Goal: Task Accomplishment & Management: Use online tool/utility

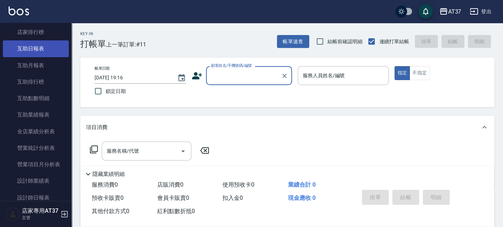
scroll to position [278, 0]
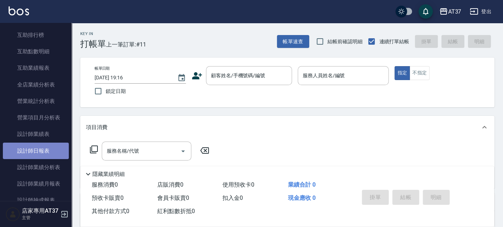
click at [42, 149] on link "設計師日報表" at bounding box center [36, 151] width 66 height 16
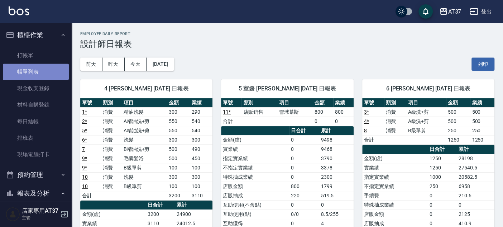
click at [37, 72] on link "帳單列表" at bounding box center [36, 72] width 66 height 16
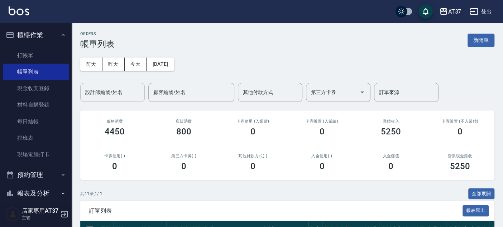
click at [110, 95] on input "設計師編號/姓名" at bounding box center [112, 92] width 58 height 13
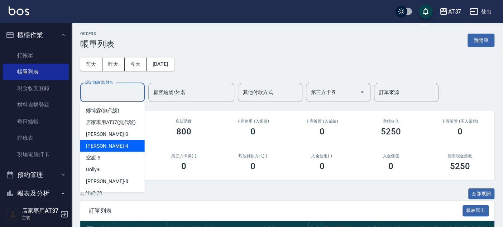
click at [120, 152] on div "Hannah -4" at bounding box center [112, 146] width 64 height 12
type input "Hannah-4"
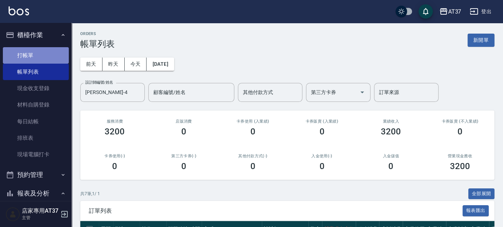
click at [37, 51] on link "打帳單" at bounding box center [36, 55] width 66 height 16
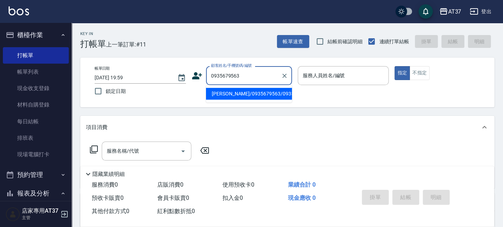
type input "[PERSON_NAME]/0935679563/0935679563"
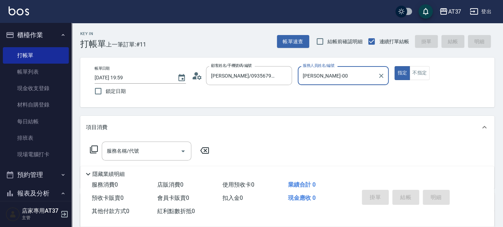
type input "[PERSON_NAME]-0"
click at [92, 148] on icon at bounding box center [94, 149] width 9 height 9
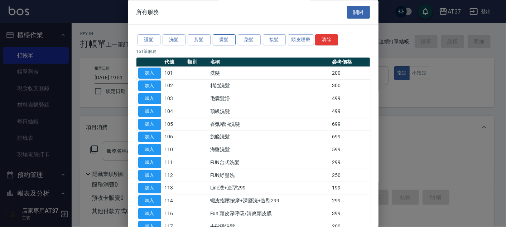
click at [221, 40] on button "燙髮" at bounding box center [224, 40] width 23 height 11
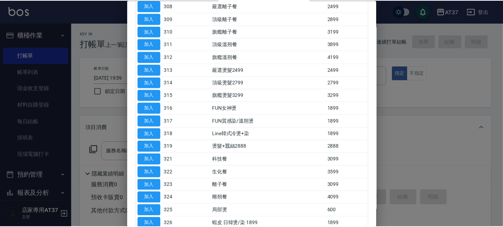
scroll to position [159, 0]
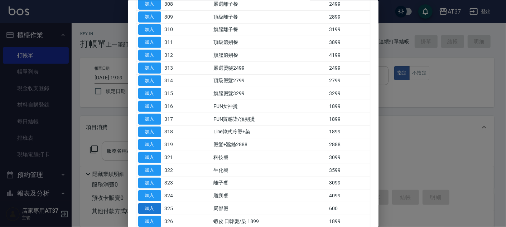
click at [151, 204] on button "加入" at bounding box center [149, 208] width 23 height 11
type input "局部燙(325)"
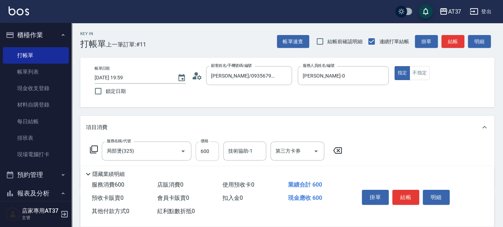
click at [198, 153] on input "600" at bounding box center [207, 151] width 23 height 19
type input "1600"
click at [407, 199] on button "結帳" at bounding box center [405, 197] width 27 height 15
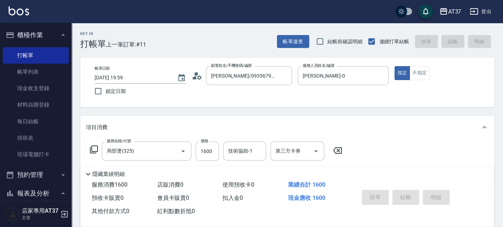
type input "2025/09/07 20:00"
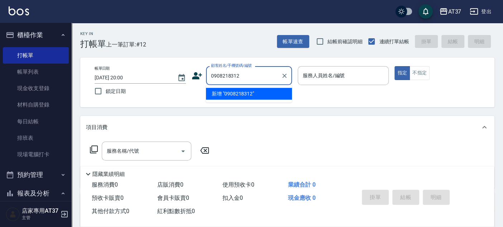
type input "0908218312"
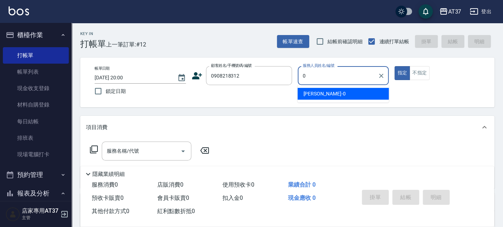
click at [336, 91] on div "[PERSON_NAME] -0" at bounding box center [342, 94] width 91 height 12
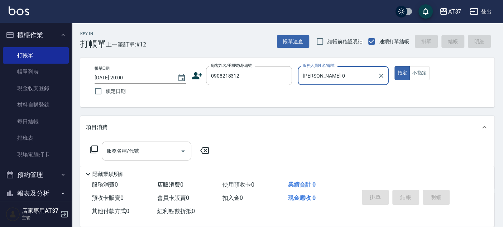
type input "[PERSON_NAME]-0"
click at [134, 152] on div "服務名稱/代號 服務名稱/代號" at bounding box center [147, 151] width 90 height 19
click at [89, 151] on div "服務名稱/代號 服務名稱/代號" at bounding box center [149, 151] width 127 height 19
click at [90, 150] on icon at bounding box center [94, 150] width 8 height 8
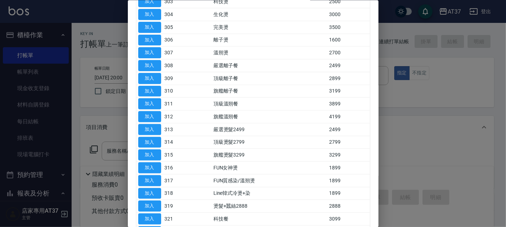
scroll to position [79, 0]
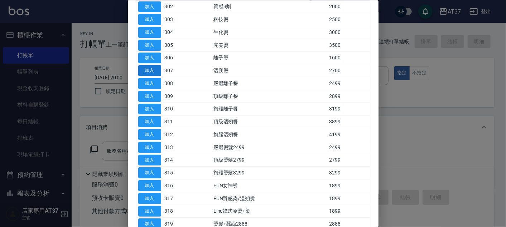
click at [149, 66] on button "加入" at bounding box center [149, 70] width 23 height 11
type input "溫朔燙(307)"
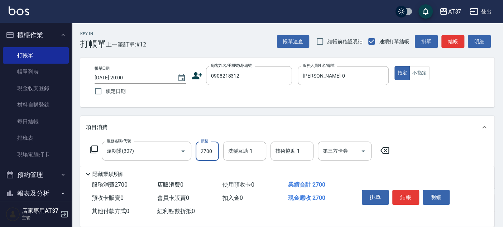
click at [211, 154] on input "2700" at bounding box center [207, 151] width 23 height 19
type input "3200"
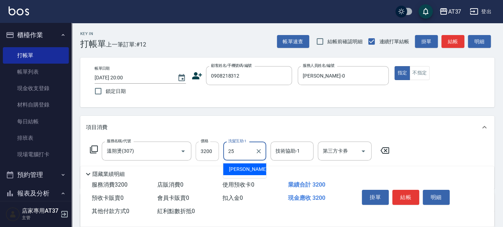
type input "子筠-25"
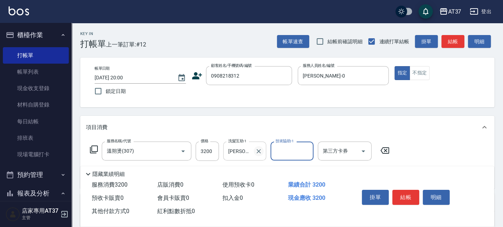
click at [261, 154] on icon "Clear" at bounding box center [258, 151] width 7 height 7
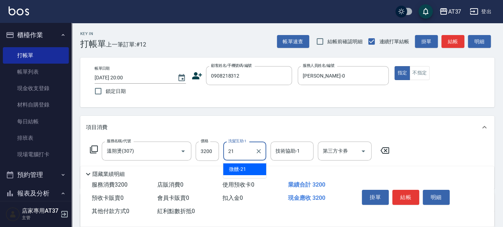
type input "微醺-21"
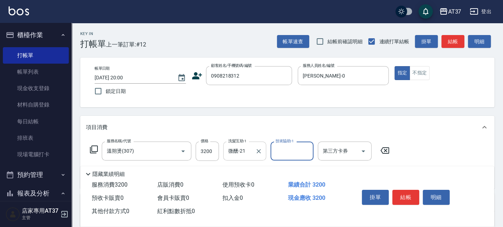
click at [261, 154] on icon "Clear" at bounding box center [258, 151] width 7 height 7
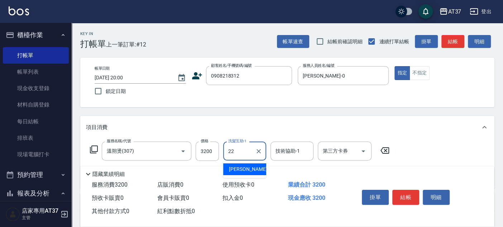
type input "[PERSON_NAME]-22"
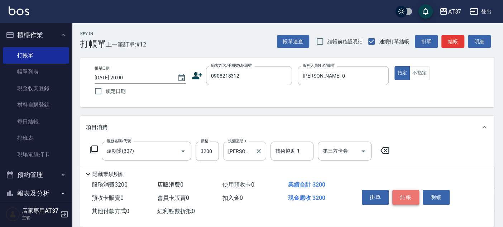
click at [402, 198] on button "結帳" at bounding box center [405, 197] width 27 height 15
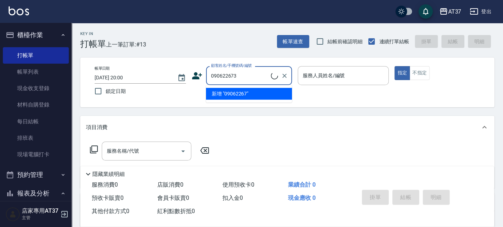
type input "0906226730"
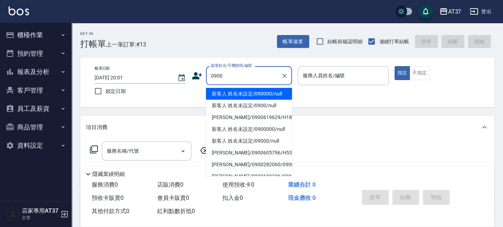
click at [265, 94] on li "新客人 姓名未設定/090000/null" at bounding box center [249, 94] width 86 height 12
type input "新客人 姓名未設定/090000/null"
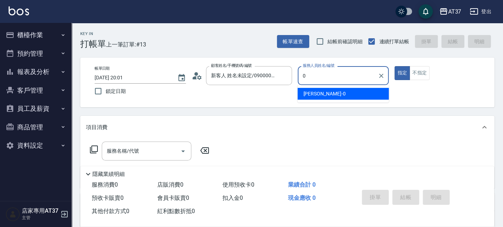
drag, startPoint x: 322, startPoint y: 97, endPoint x: 156, endPoint y: 126, distance: 168.5
click at [322, 98] on div "[PERSON_NAME] -0" at bounding box center [342, 94] width 91 height 12
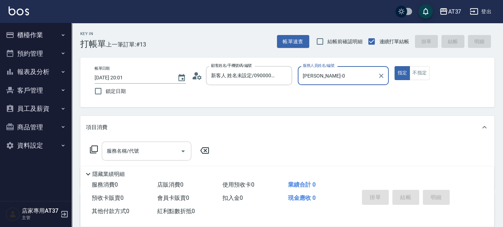
type input "[PERSON_NAME]-0"
click at [124, 152] on div "服務名稱/代號 服務名稱/代號" at bounding box center [147, 151] width 90 height 19
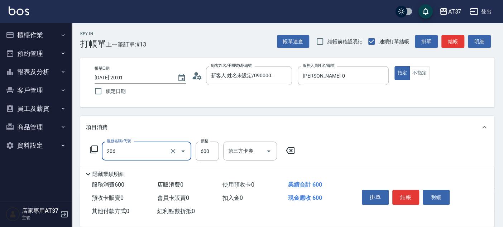
type input "A精油洗+剪(206)"
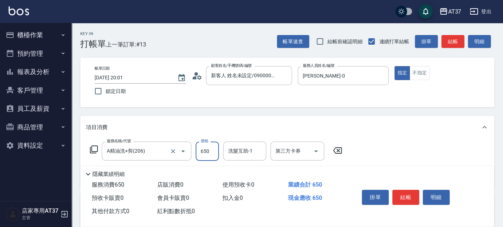
type input "650"
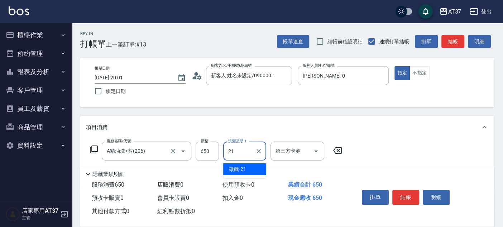
type input "微醺-21"
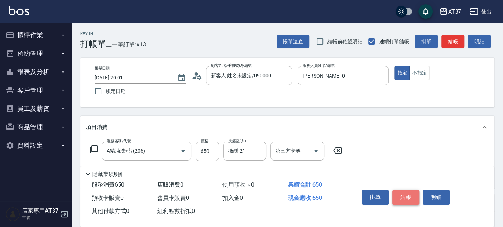
click at [408, 198] on button "結帳" at bounding box center [405, 197] width 27 height 15
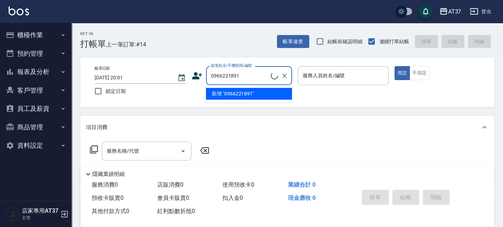
type input "0966221891"
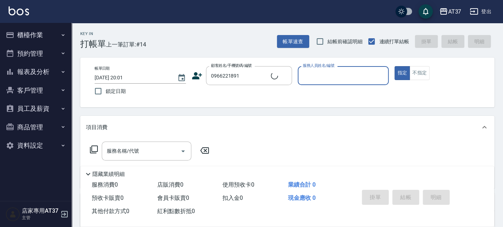
type input "0"
type input "[PERSON_NAME]/0966221891/0966221891"
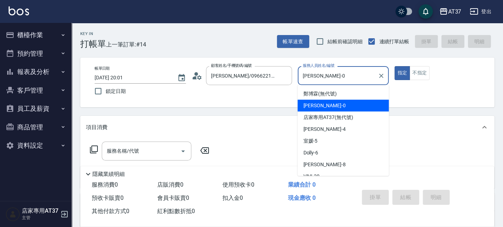
drag, startPoint x: 341, startPoint y: 101, endPoint x: 335, endPoint y: 102, distance: 5.4
click at [340, 101] on div "[PERSON_NAME] -0" at bounding box center [342, 106] width 91 height 12
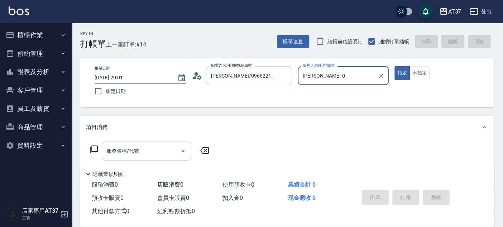
type input "[PERSON_NAME]-0"
click at [150, 154] on input "服務名稱/代號" at bounding box center [141, 151] width 72 height 13
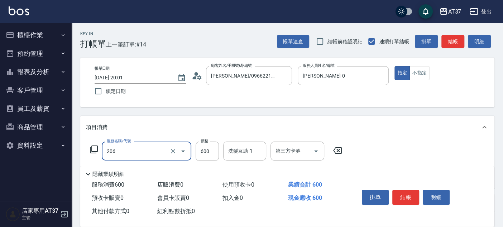
type input "A精油洗+剪(206)"
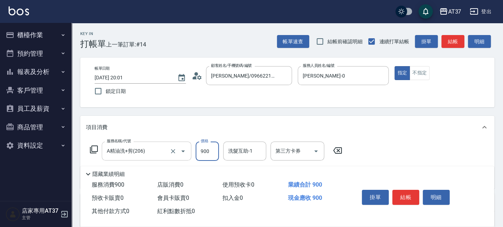
type input "900"
click at [402, 195] on button "結帳" at bounding box center [405, 197] width 27 height 15
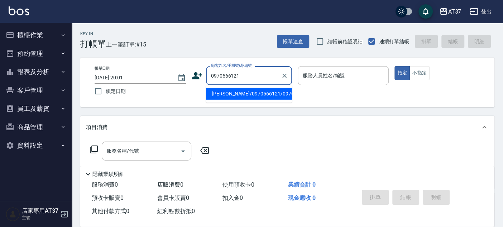
type input "[PERSON_NAME]/0970566121/0970566121"
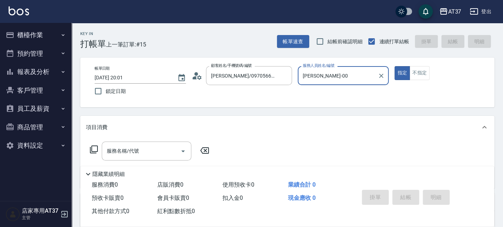
type input "[PERSON_NAME]-0"
click at [95, 152] on icon at bounding box center [94, 150] width 8 height 8
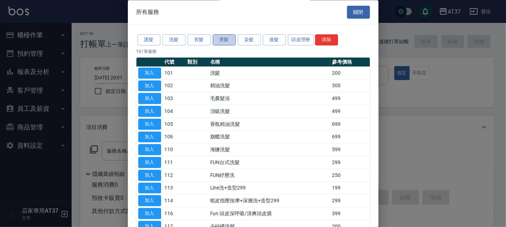
click at [225, 41] on button "燙髮" at bounding box center [224, 40] width 23 height 11
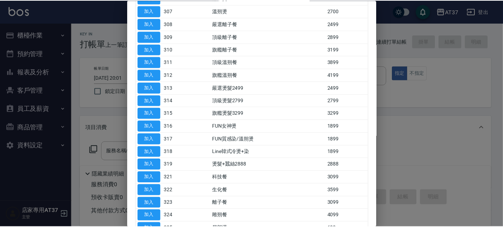
scroll to position [238, 0]
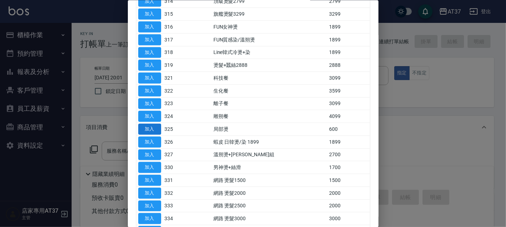
click at [146, 129] on button "加入" at bounding box center [149, 129] width 23 height 11
type input "局部燙(325)"
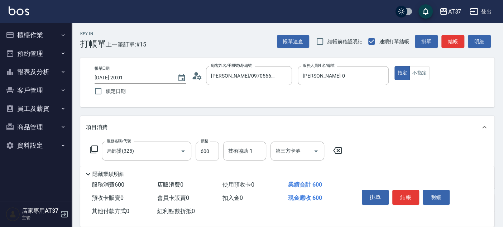
click at [208, 150] on input "600" at bounding box center [207, 151] width 23 height 19
type input "1400"
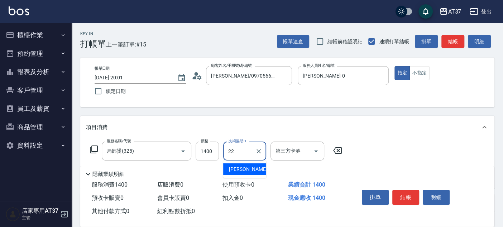
type input "[PERSON_NAME]-22"
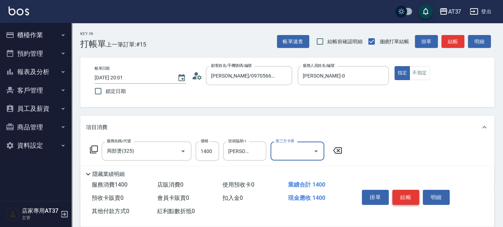
click at [399, 195] on button "結帳" at bounding box center [405, 197] width 27 height 15
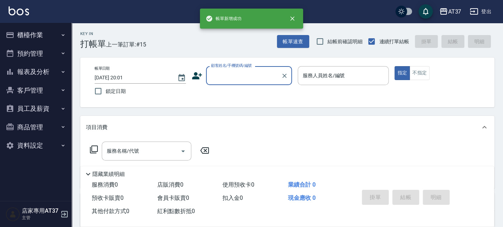
scroll to position [0, 0]
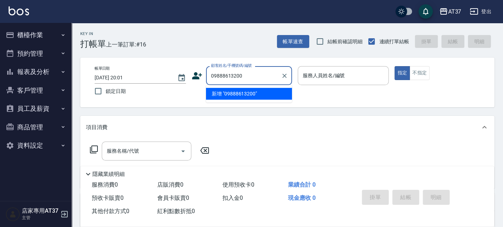
type input "09888613200"
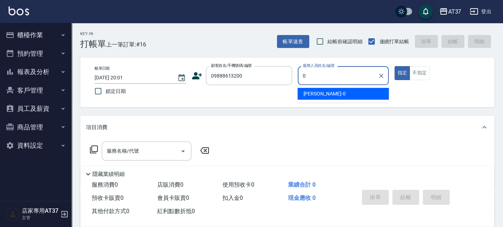
click at [319, 92] on div "[PERSON_NAME] -0" at bounding box center [342, 94] width 91 height 12
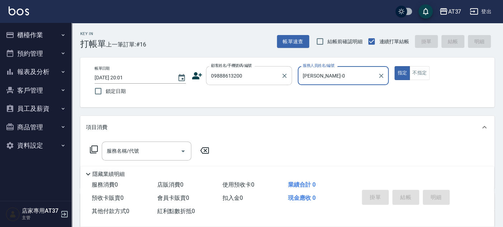
type input "[PERSON_NAME]-0"
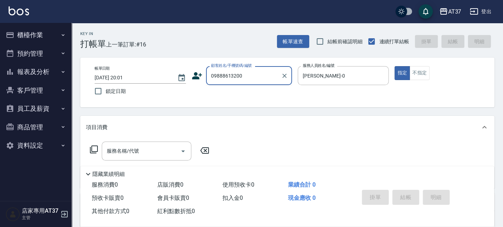
click at [223, 77] on input "09888613200" at bounding box center [243, 75] width 69 height 13
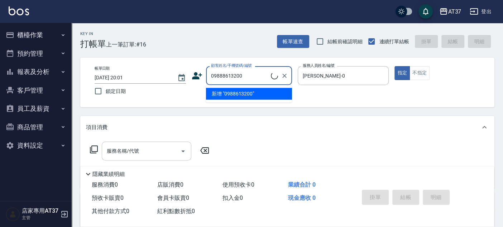
click at [165, 151] on input "服務名稱/代號" at bounding box center [141, 151] width 72 height 13
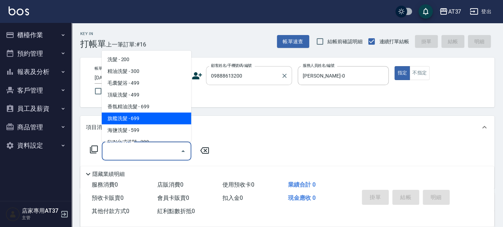
click at [223, 76] on input "09888613200" at bounding box center [243, 75] width 69 height 13
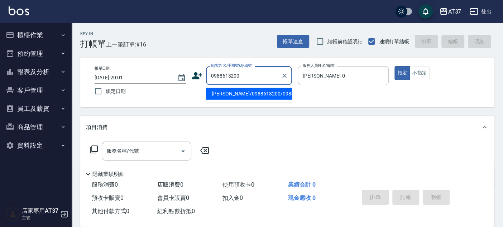
drag, startPoint x: 264, startPoint y: 99, endPoint x: 98, endPoint y: 142, distance: 171.5
click at [260, 100] on li "[PERSON_NAME]/0988613200/0988613200" at bounding box center [249, 94] width 86 height 12
type input "[PERSON_NAME]/0988613200/0988613200"
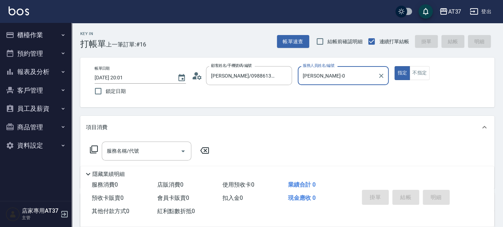
click at [98, 147] on div "服務名稱/代號 服務名稱/代號" at bounding box center [149, 151] width 127 height 19
click at [95, 152] on icon at bounding box center [94, 149] width 9 height 9
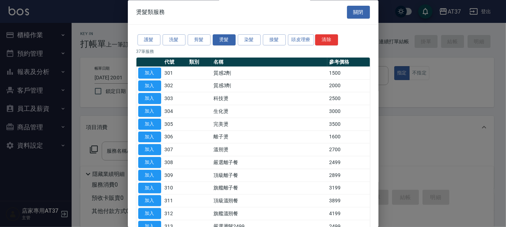
click at [254, 45] on div "護髮 洗髮 剪髮 燙髮 染髮 接髮 頭皮理療 清除" at bounding box center [252, 40] width 233 height 13
click at [254, 45] on button "染髮" at bounding box center [249, 40] width 23 height 11
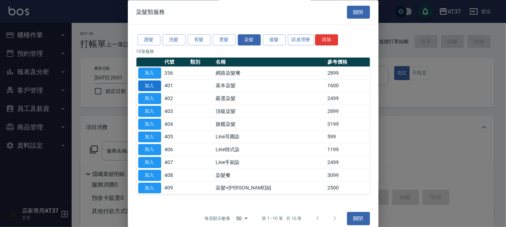
click at [157, 85] on button "加入" at bounding box center [149, 86] width 23 height 11
type input "基本染髮(401)"
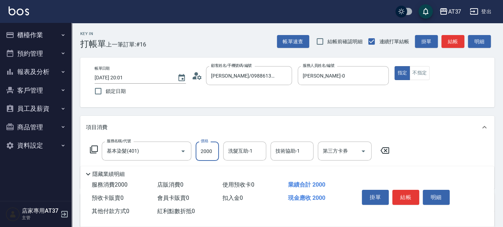
type input "2000"
click at [403, 191] on button "結帳" at bounding box center [405, 197] width 27 height 15
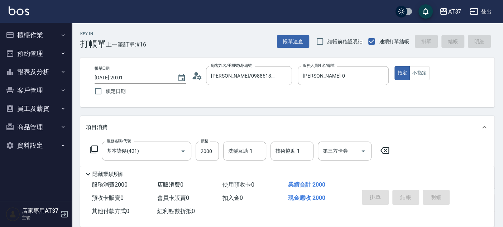
type input "[DATE] 20:02"
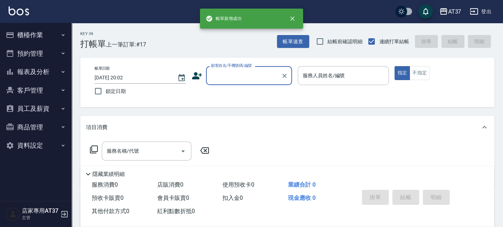
click at [56, 39] on button "櫃檯作業" at bounding box center [36, 35] width 66 height 19
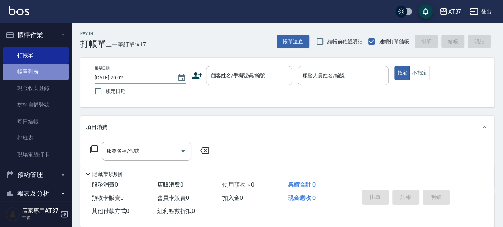
click at [48, 75] on link "帳單列表" at bounding box center [36, 72] width 66 height 16
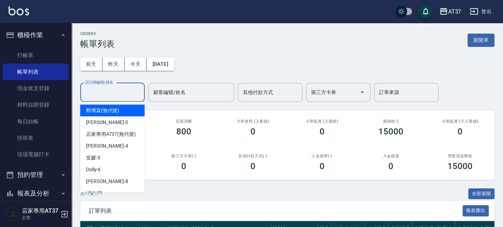
click at [136, 89] on input "設計師編號/姓名" at bounding box center [112, 92] width 58 height 13
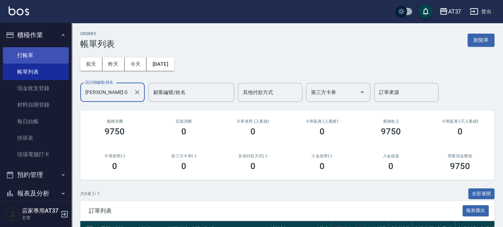
type input "[PERSON_NAME]-0"
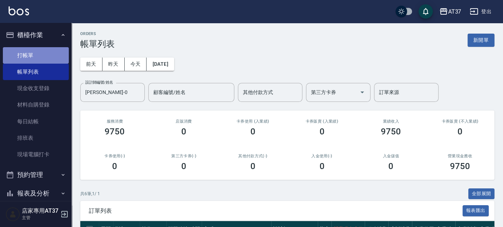
click at [45, 48] on link "打帳單" at bounding box center [36, 55] width 66 height 16
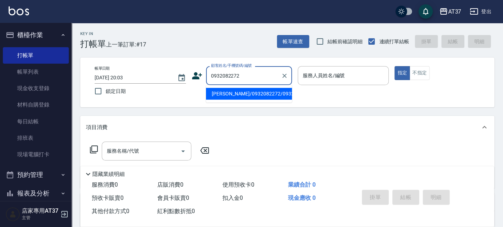
type input "[PERSON_NAME]/0932082272/0932082272"
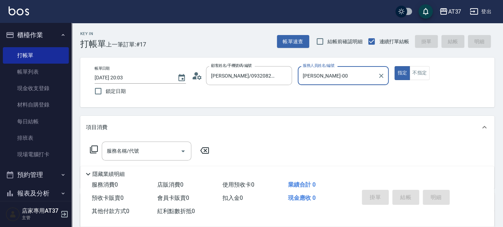
type input "[PERSON_NAME]-0"
click at [133, 152] on div "服務名稱/代號 服務名稱/代號" at bounding box center [147, 151] width 90 height 19
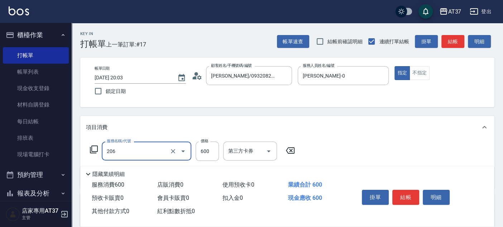
type input "A精油洗+剪(206)"
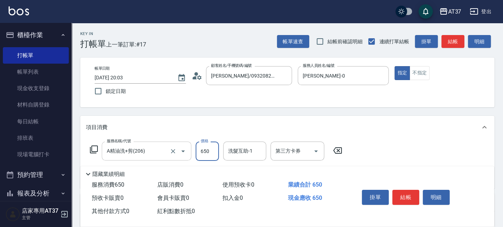
type input "650"
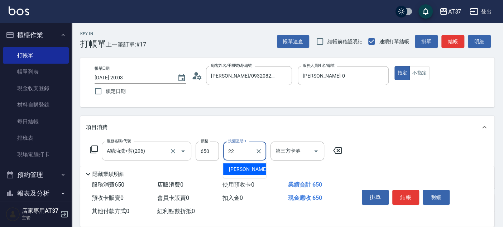
type input "[PERSON_NAME]-22"
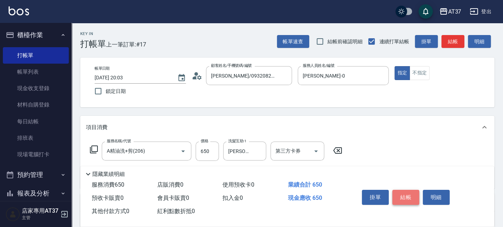
click at [406, 197] on button "結帳" at bounding box center [405, 197] width 27 height 15
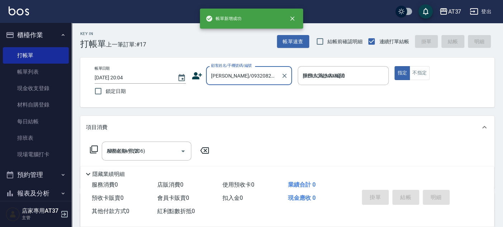
type input "[DATE] 20:04"
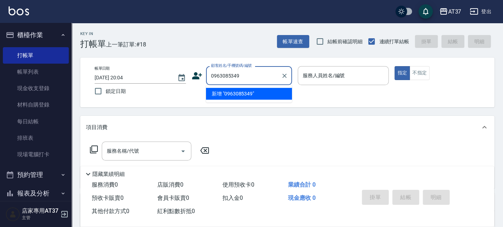
type input "0963085349"
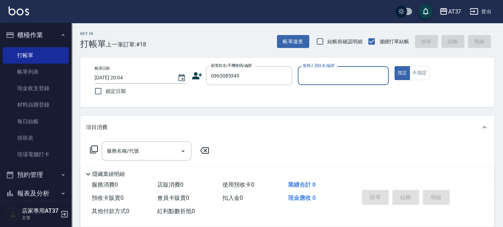
type input "0"
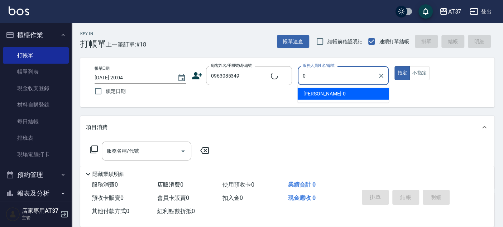
type input "無名字/0963085349/null"
click at [305, 92] on span "[PERSON_NAME] -0" at bounding box center [324, 94] width 42 height 8
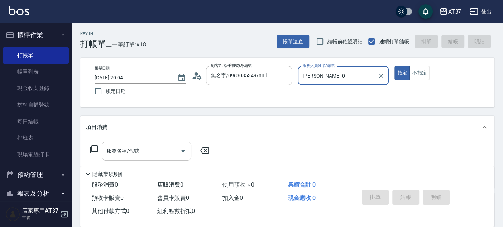
type input "[PERSON_NAME]-0"
click at [131, 152] on div "服務名稱/代號 服務名稱/代號" at bounding box center [147, 151] width 90 height 19
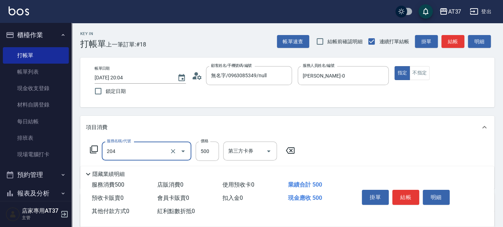
type input "A級洗+剪(204)"
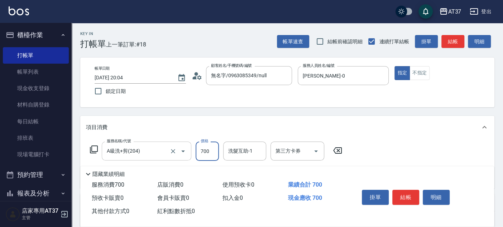
type input "700"
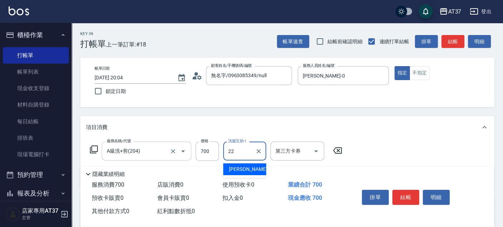
type input "[PERSON_NAME]-22"
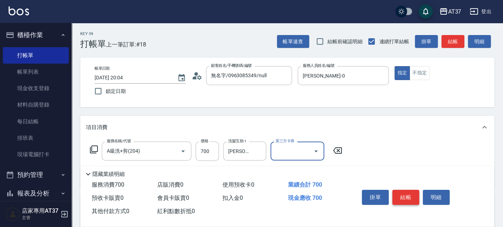
click at [402, 192] on button "結帳" at bounding box center [405, 197] width 27 height 15
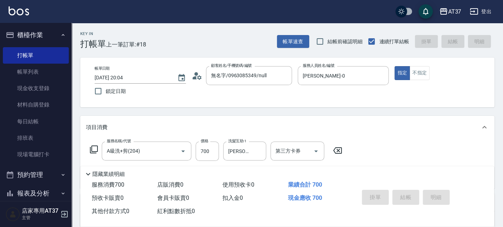
type input "[DATE] 20:05"
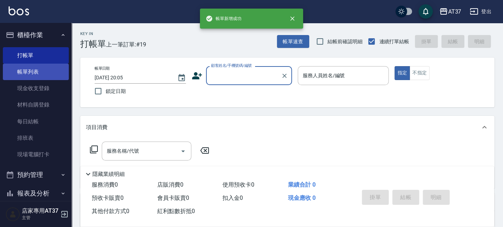
click at [40, 76] on link "帳單列表" at bounding box center [36, 72] width 66 height 16
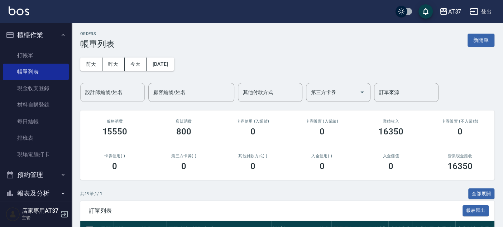
click at [111, 87] on input "設計師編號/姓名" at bounding box center [112, 92] width 58 height 13
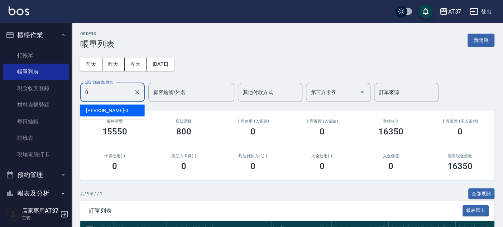
click at [126, 112] on div "[PERSON_NAME] -0" at bounding box center [112, 111] width 64 height 12
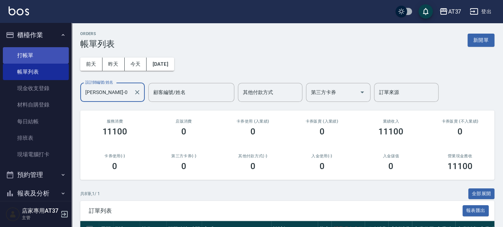
type input "[PERSON_NAME]-0"
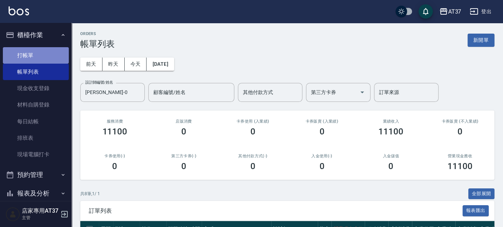
click at [42, 60] on link "打帳單" at bounding box center [36, 55] width 66 height 16
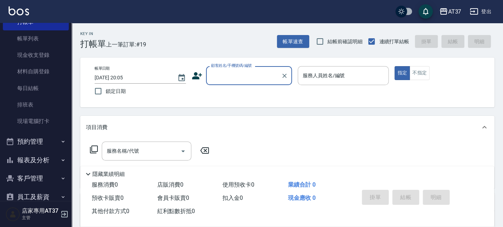
scroll to position [79, 0]
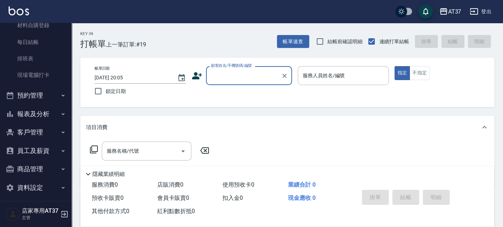
click at [33, 108] on button "報表及分析" at bounding box center [36, 114] width 66 height 19
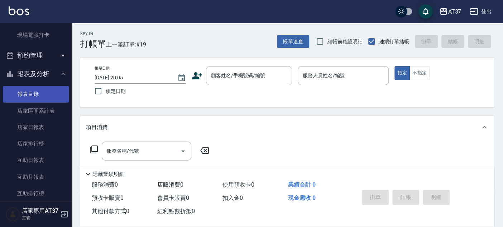
scroll to position [159, 0]
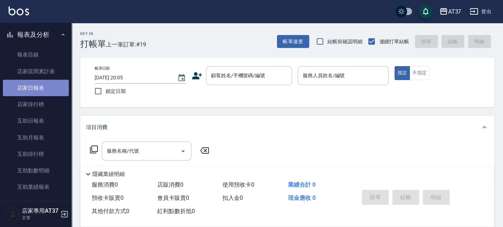
click at [42, 92] on link "店家日報表" at bounding box center [36, 88] width 66 height 16
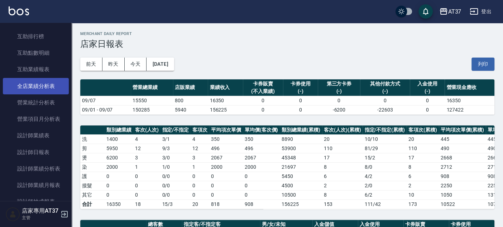
scroll to position [318, 0]
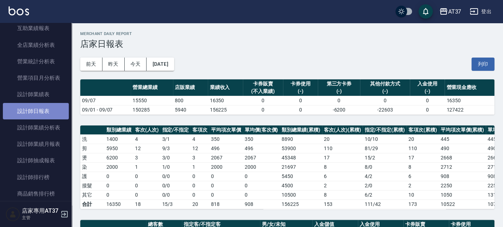
click at [47, 109] on link "設計師日報表" at bounding box center [36, 111] width 66 height 16
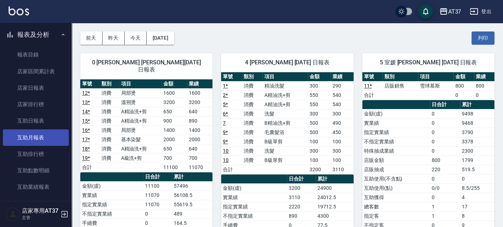
scroll to position [119, 0]
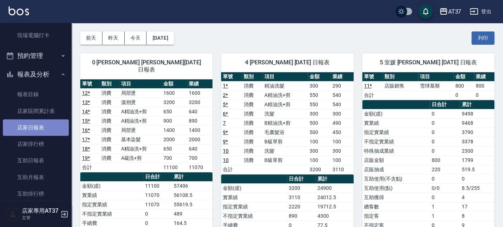
click at [49, 129] on link "店家日報表" at bounding box center [36, 128] width 66 height 16
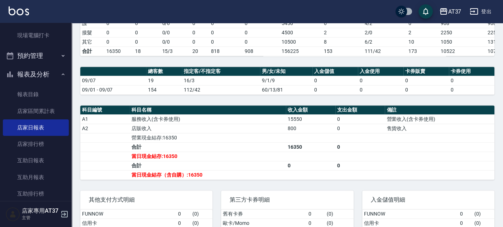
scroll to position [199, 0]
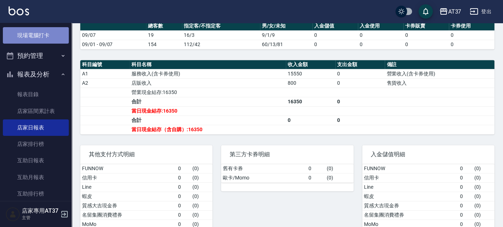
click at [40, 39] on link "現場電腦打卡" at bounding box center [36, 35] width 66 height 16
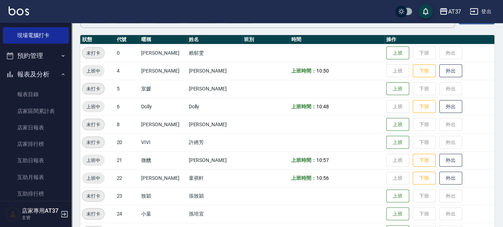
scroll to position [79, 0]
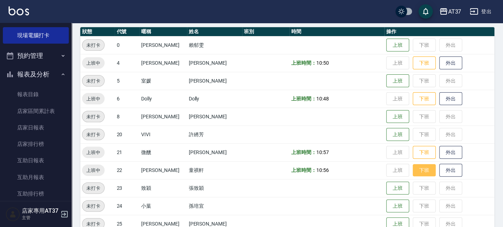
click at [414, 169] on button "下班" at bounding box center [424, 170] width 23 height 13
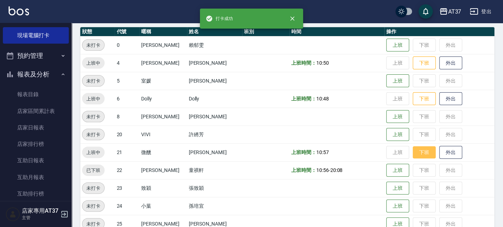
click at [413, 152] on button "下班" at bounding box center [424, 152] width 23 height 13
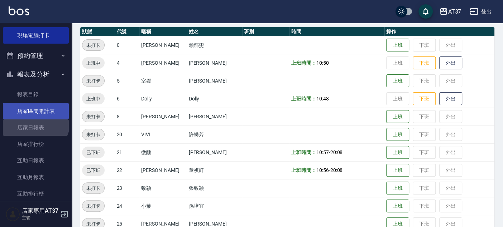
drag, startPoint x: 35, startPoint y: 121, endPoint x: 38, endPoint y: 117, distance: 5.4
click at [36, 121] on link "店家日報表" at bounding box center [36, 128] width 66 height 16
